Goal: Information Seeking & Learning: Learn about a topic

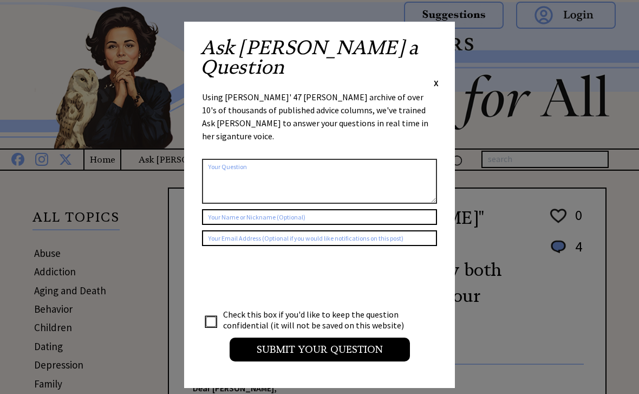
click at [438, 77] on span "X" at bounding box center [436, 82] width 5 height 11
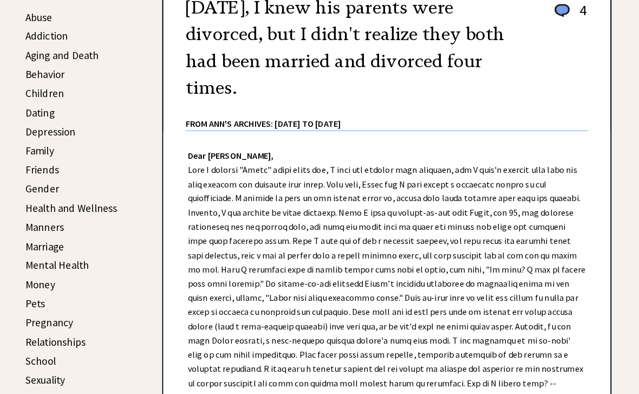
scroll to position [240, 0]
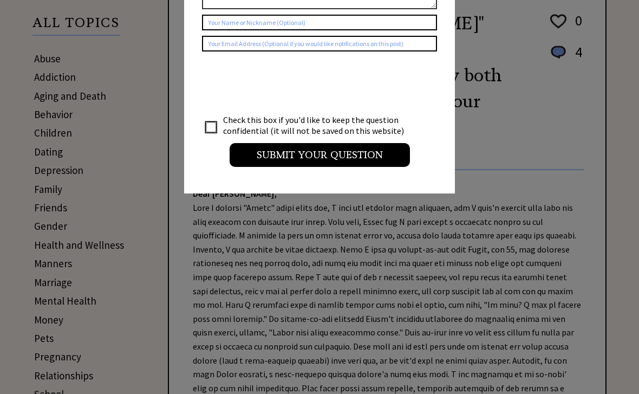
scroll to position [194, 0]
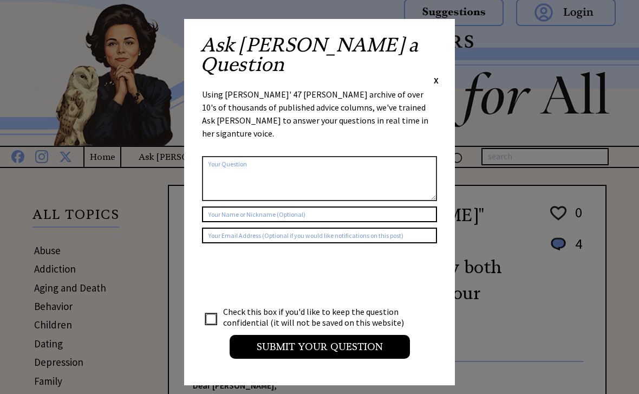
scroll to position [0, 0]
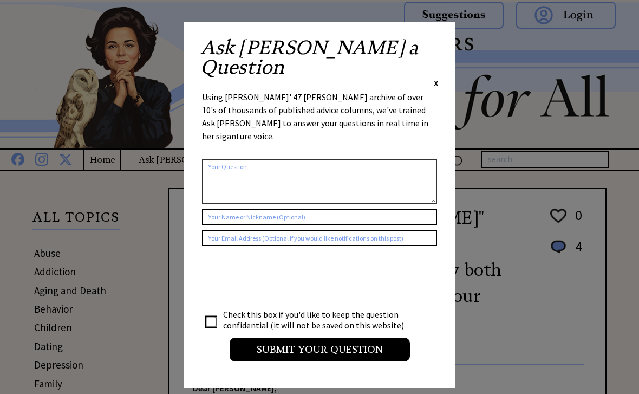
click at [435, 77] on span "X" at bounding box center [436, 82] width 5 height 11
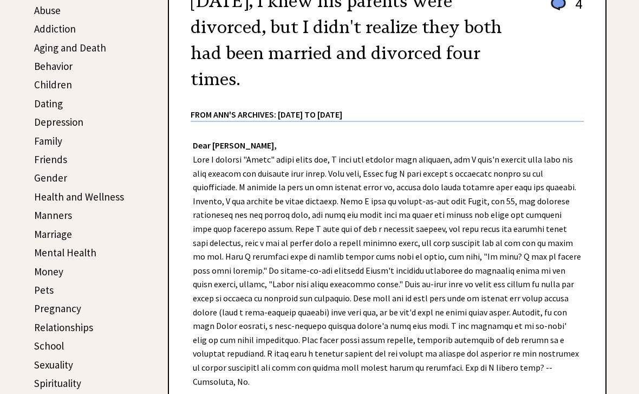
scroll to position [248, 0]
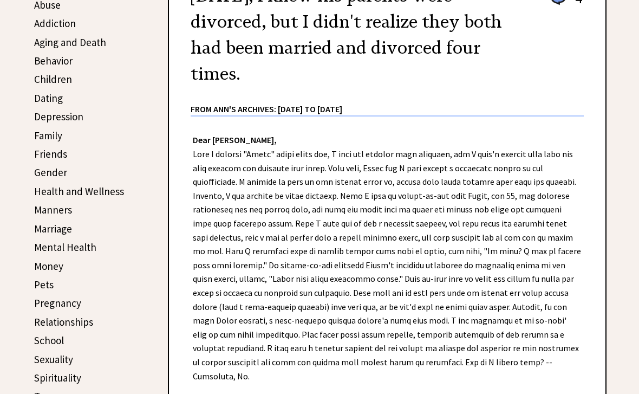
click at [71, 226] on link "Marriage" at bounding box center [53, 228] width 38 height 13
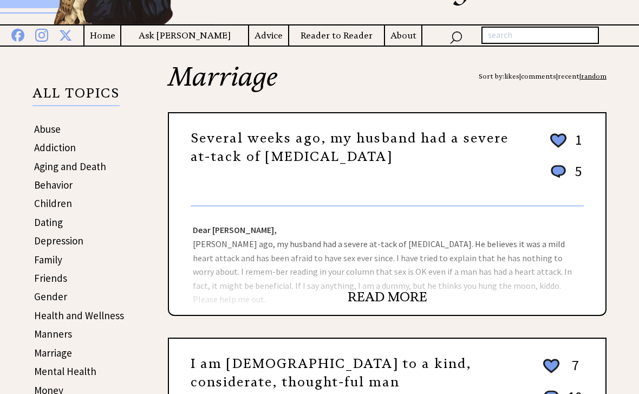
scroll to position [162, 0]
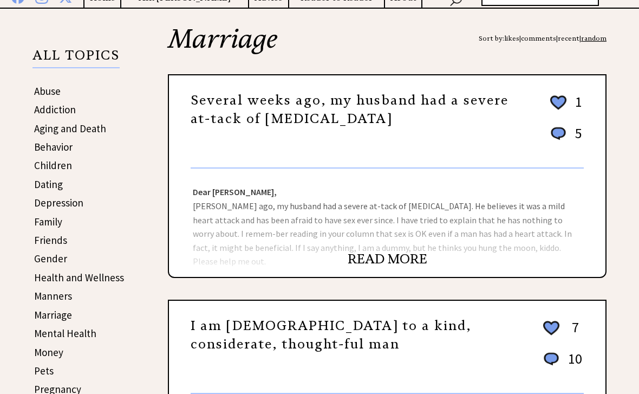
click at [406, 260] on link "READ MORE" at bounding box center [388, 259] width 80 height 16
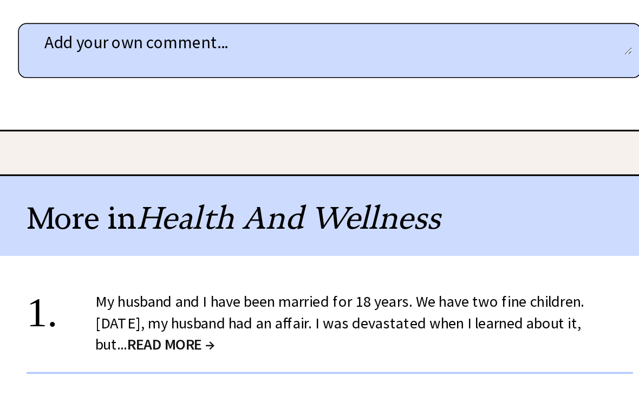
scroll to position [2092, 0]
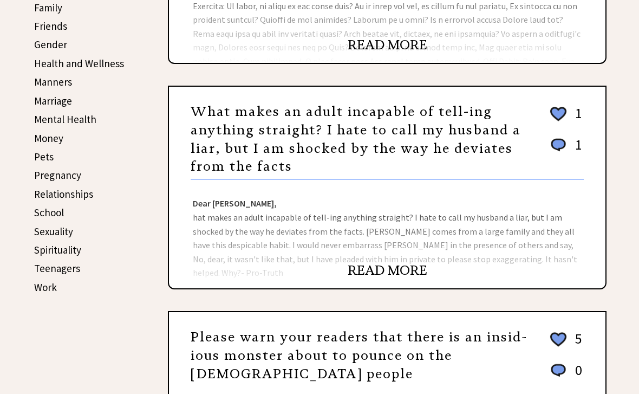
scroll to position [388, 0]
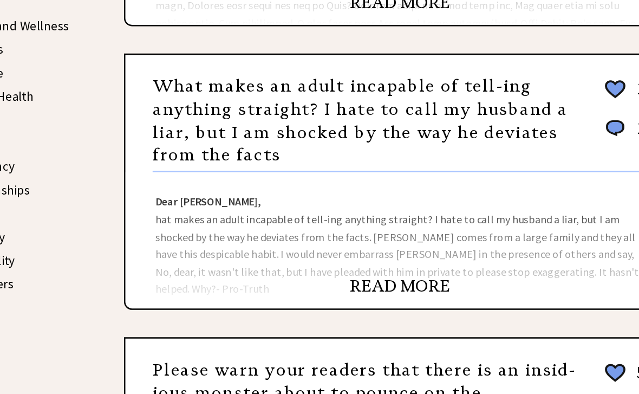
click at [191, 106] on link "What makes an adult incapable of tell-ing anything straight? I hate to call my …" at bounding box center [356, 127] width 330 height 71
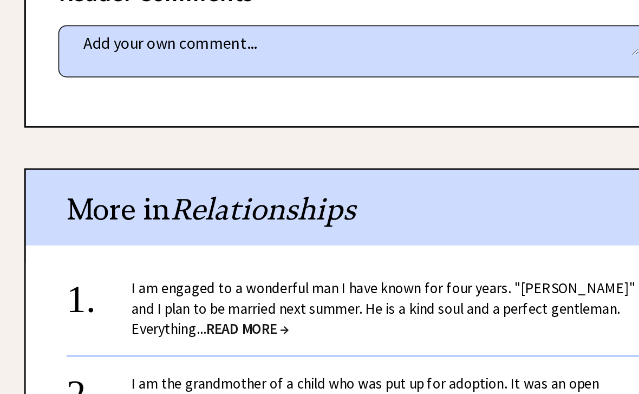
scroll to position [605, 0]
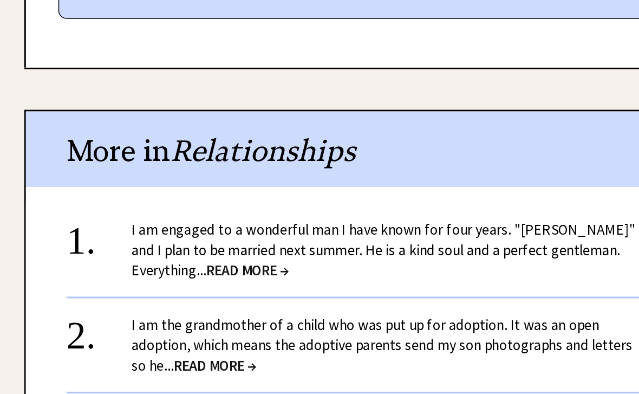
click at [239, 264] on link "I am engaged to a wonderful man I have known for four years. "[PERSON_NAME]" an…" at bounding box center [407, 284] width 336 height 40
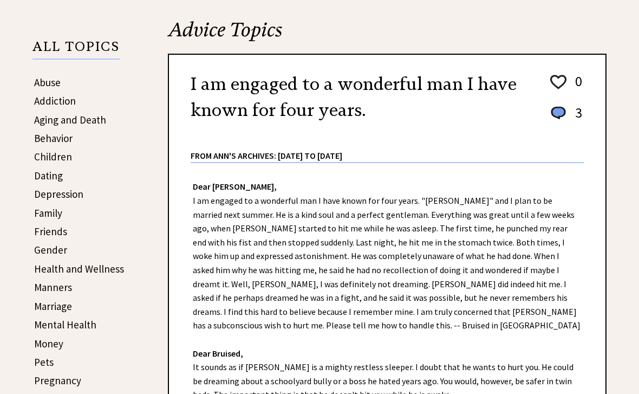
scroll to position [209, 0]
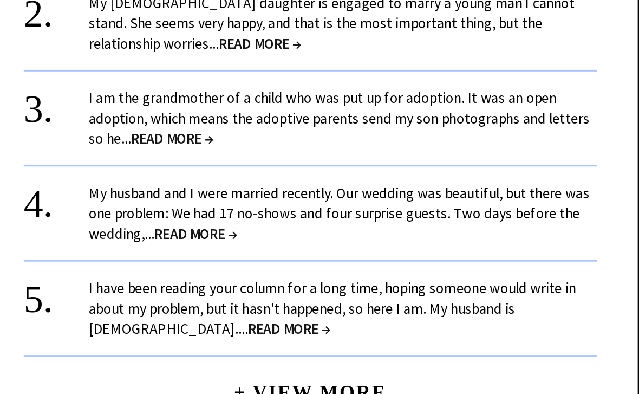
scroll to position [820, 0]
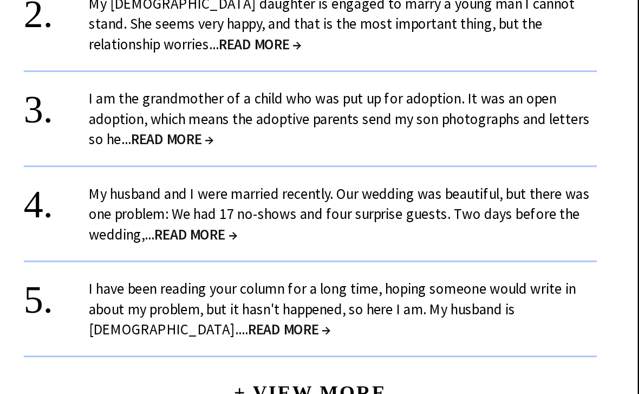
click at [283, 266] on span "READ MORE →" at bounding box center [310, 272] width 55 height 12
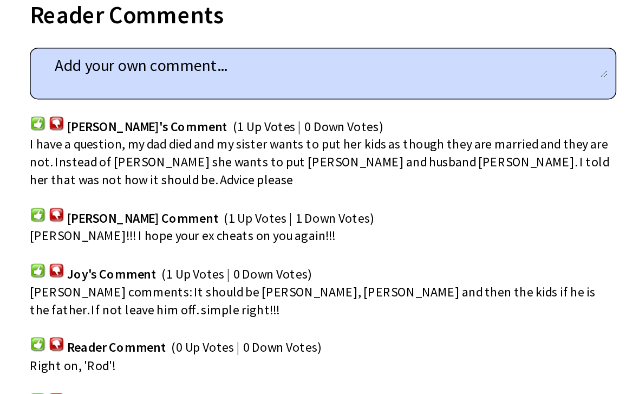
scroll to position [584, 0]
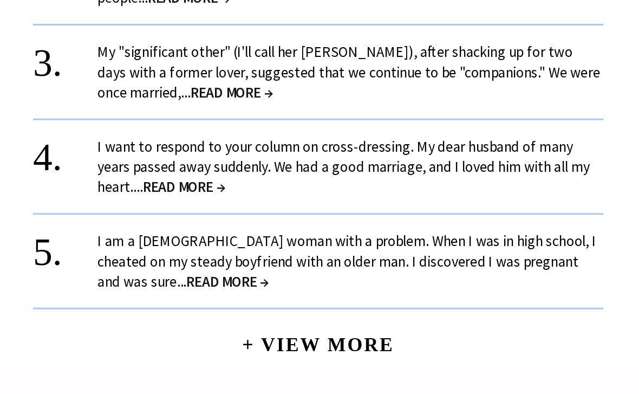
scroll to position [852, 0]
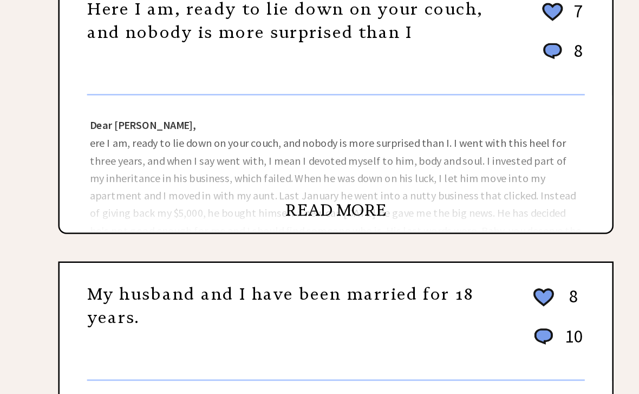
scroll to position [423, 0]
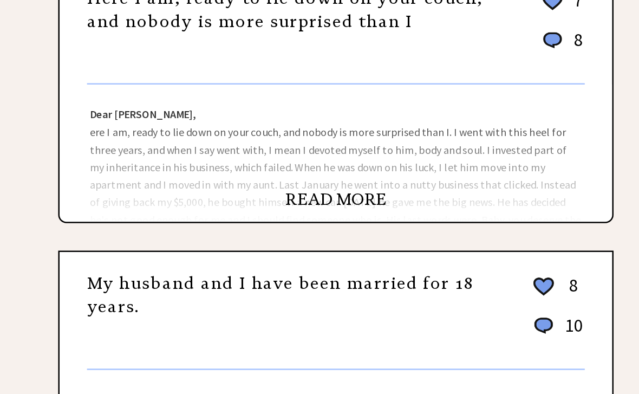
click at [348, 215] on link "READ MORE" at bounding box center [388, 223] width 80 height 16
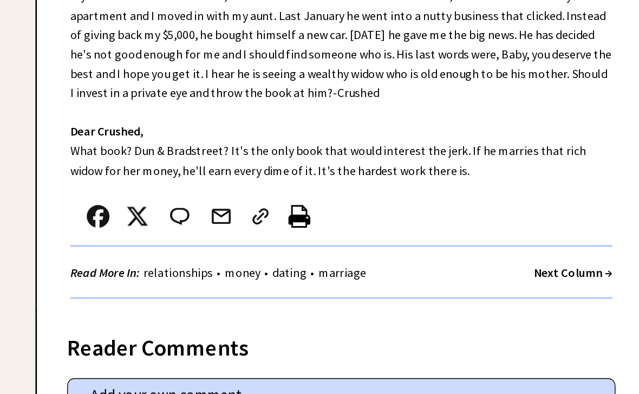
scroll to position [321, 0]
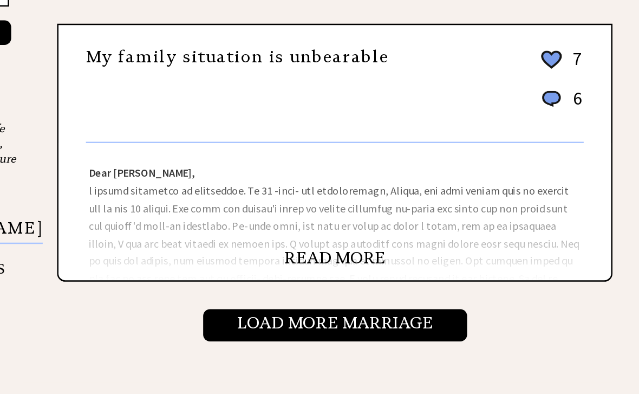
scroll to position [1054, 0]
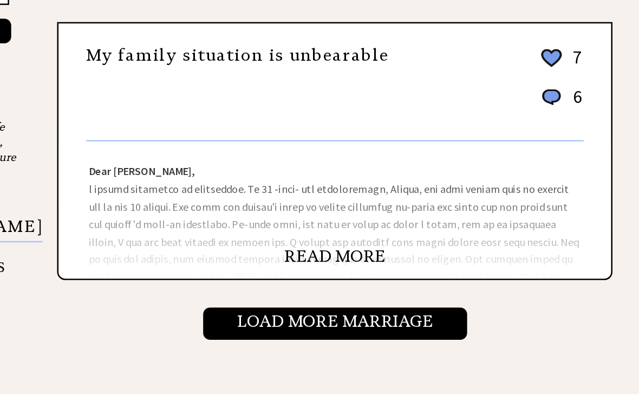
click at [283, 309] on input "Load More Marriage" at bounding box center [387, 321] width 209 height 25
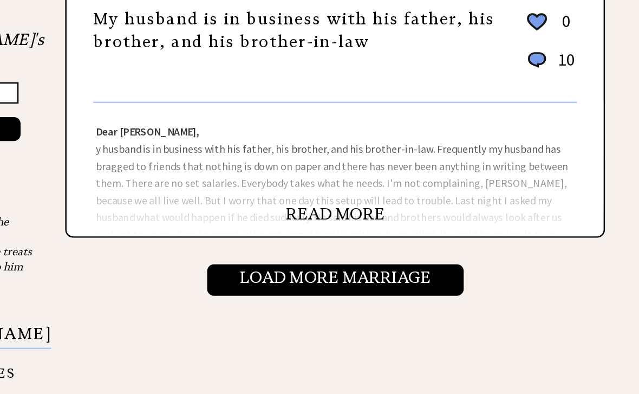
scroll to position [1092, 0]
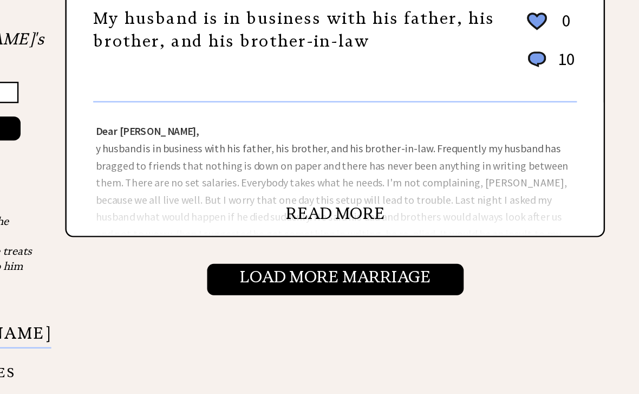
click at [283, 271] on input "Load More Marriage" at bounding box center [387, 283] width 209 height 25
click at [348, 222] on link "READ MORE" at bounding box center [388, 230] width 80 height 16
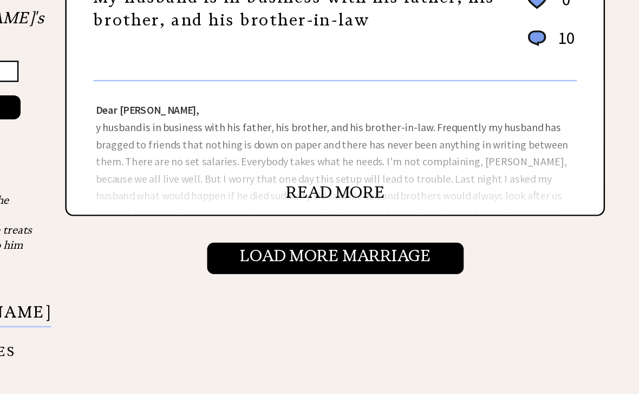
click at [191, 98] on link "My husband is in business with his father, his brother, and his brother-in-law" at bounding box center [354, 80] width 326 height 35
click at [286, 98] on link "My husband is in business with his father, his brother, and his brother-in-law" at bounding box center [354, 80] width 326 height 35
